Goal: Find contact information: Find contact information

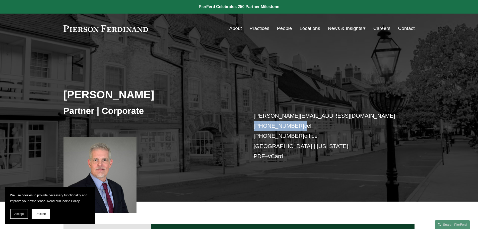
drag, startPoint x: 297, startPoint y: 125, endPoint x: 254, endPoint y: 127, distance: 43.2
click at [254, 127] on p "troy.doll@pierferd.com +1.908.247.3440 cell +1.646.396.5205 office Princeton | …" at bounding box center [327, 136] width 146 height 51
copy p "+1.908.247.3440"
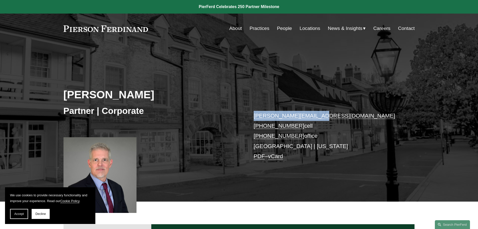
drag, startPoint x: 311, startPoint y: 117, endPoint x: 241, endPoint y: 119, distance: 70.6
click at [241, 119] on div "Troy Doll Partner | Corporate troy.doll@pierferd.com +1.908.247.3440 cell +1.64…" at bounding box center [239, 130] width 478 height 144
copy div "troy.doll@pierferd.com"
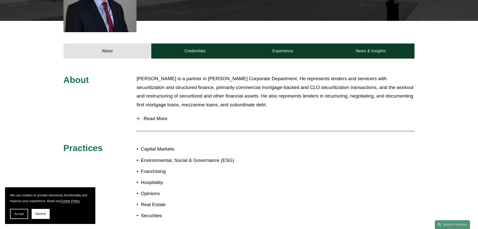
scroll to position [226, 0]
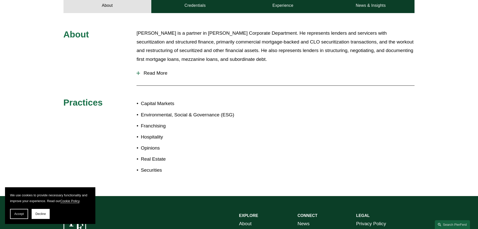
click at [157, 68] on button "Read More" at bounding box center [276, 73] width 278 height 13
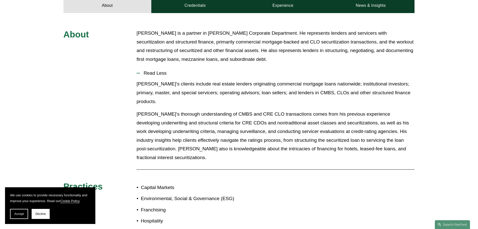
drag, startPoint x: 123, startPoint y: 99, endPoint x: 120, endPoint y: 101, distance: 4.2
click at [19, 63] on div "About Troy Doll is a partner in Pierson Ferdinand’s Corporate Department. He re…" at bounding box center [239, 146] width 478 height 235
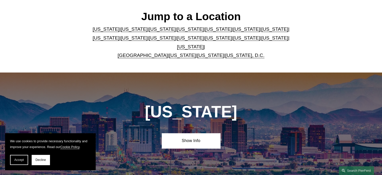
scroll to position [126, 0]
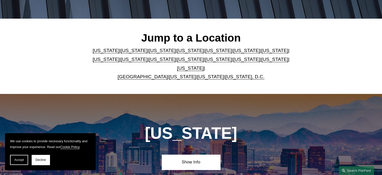
click at [149, 62] on link "[US_STATE]" at bounding box center [162, 59] width 27 height 5
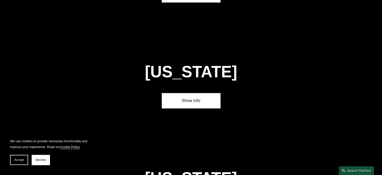
scroll to position [1168, 0]
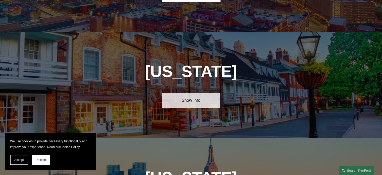
click at [193, 93] on link "Show Info" at bounding box center [191, 100] width 59 height 15
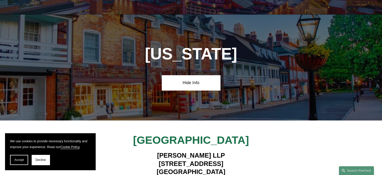
scroll to position [1193, 0]
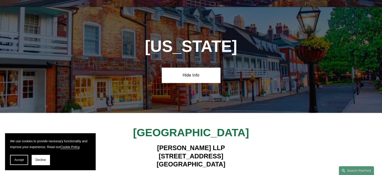
click at [156, 143] on h4 "[PERSON_NAME] LLP [STREET_ADDRESS]" at bounding box center [191, 155] width 146 height 24
drag, startPoint x: 143, startPoint y: 122, endPoint x: 227, endPoint y: 136, distance: 85.6
click at [227, 141] on div "[PERSON_NAME] LLP [STREET_ADDRESS]" at bounding box center [191, 156] width 146 height 30
copy h4 "[STREET_ADDRESS]"
